Goal: Information Seeking & Learning: Find specific page/section

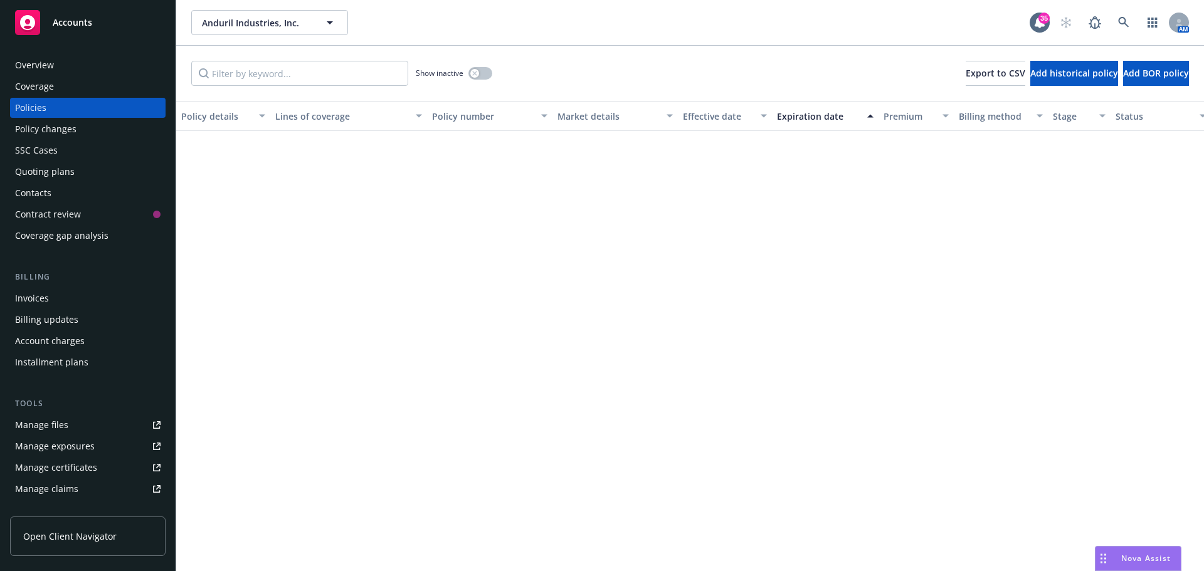
scroll to position [1458, 0]
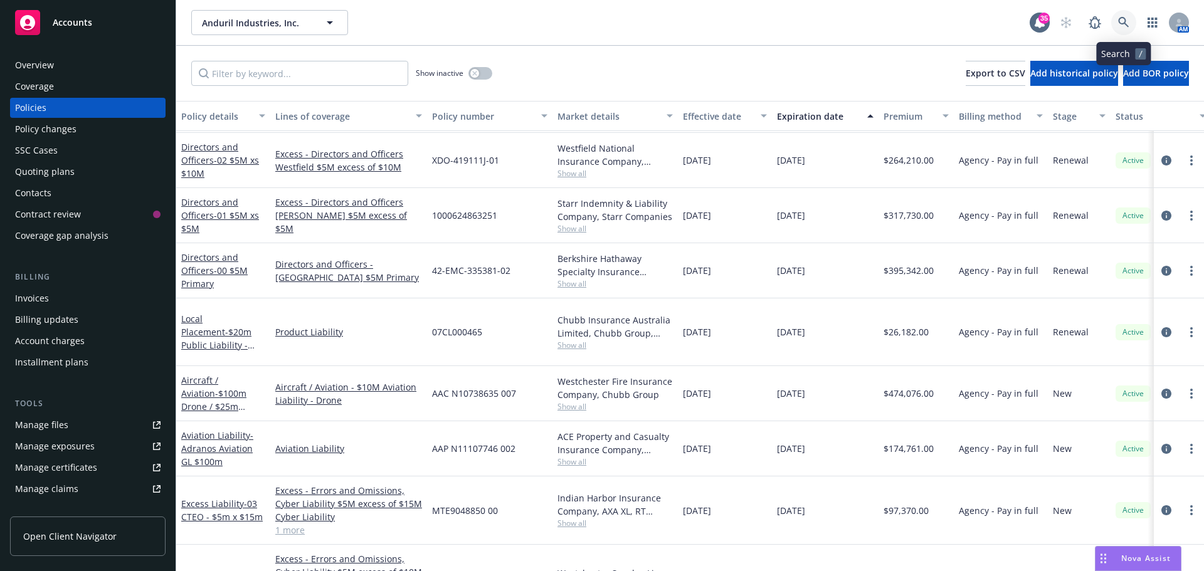
click at [1123, 26] on icon at bounding box center [1123, 22] width 11 height 11
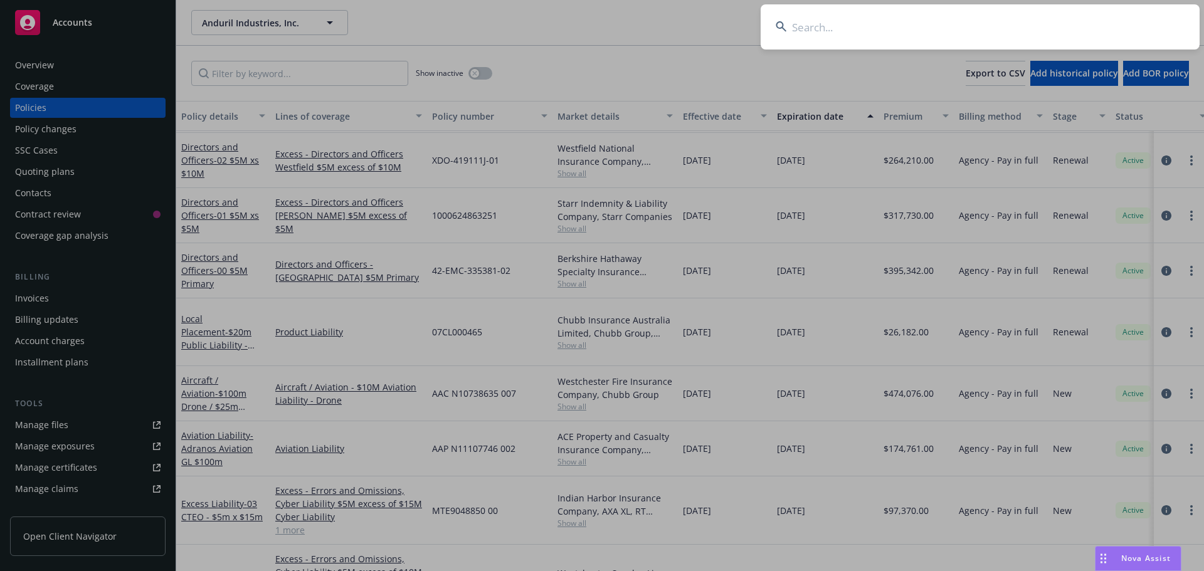
click at [1115, 20] on input at bounding box center [980, 26] width 439 height 45
type input "premier li"
